Goal: Find specific page/section: Find specific page/section

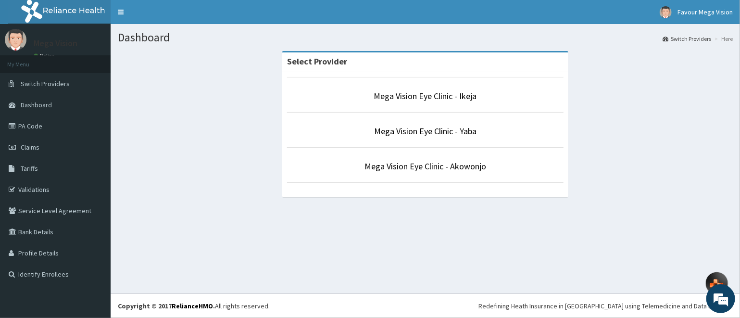
drag, startPoint x: 0, startPoint y: 0, endPoint x: 385, endPoint y: 120, distance: 403.2
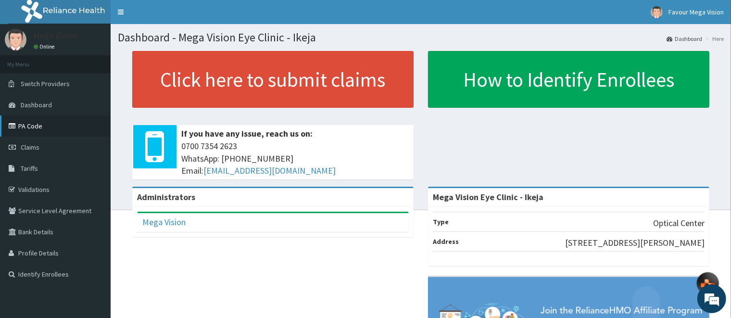
click at [35, 123] on link "PA Code" at bounding box center [55, 125] width 111 height 21
